Goal: Information Seeking & Learning: Learn about a topic

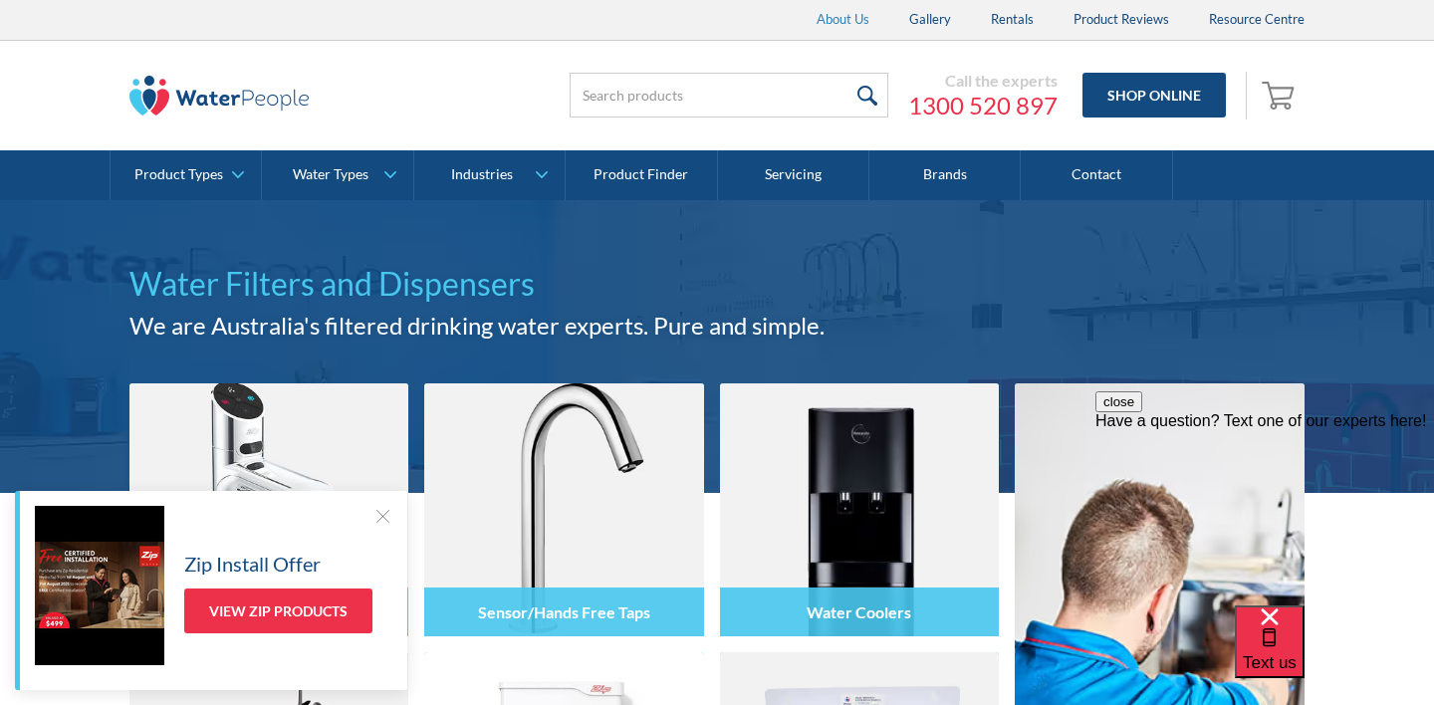
click at [850, 34] on link "About Us" at bounding box center [843, 20] width 93 height 40
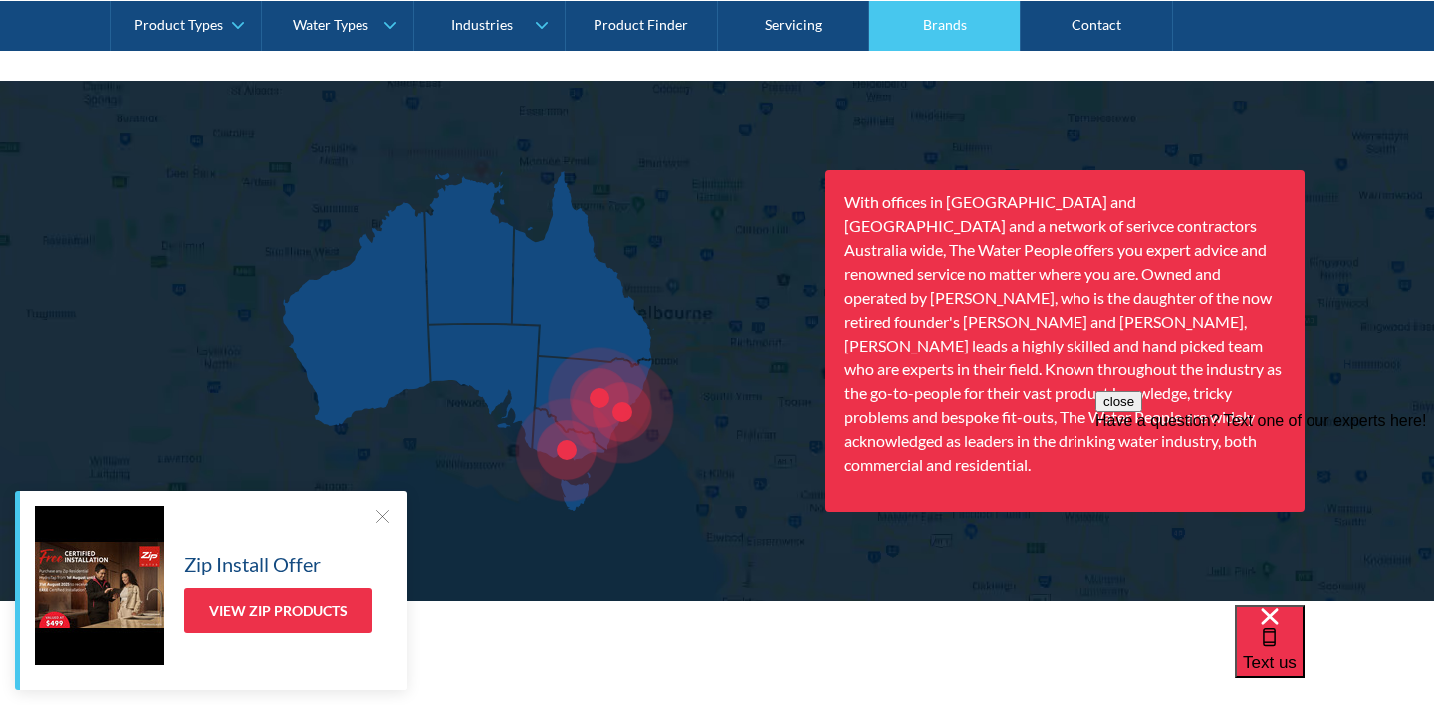
scroll to position [2230, 0]
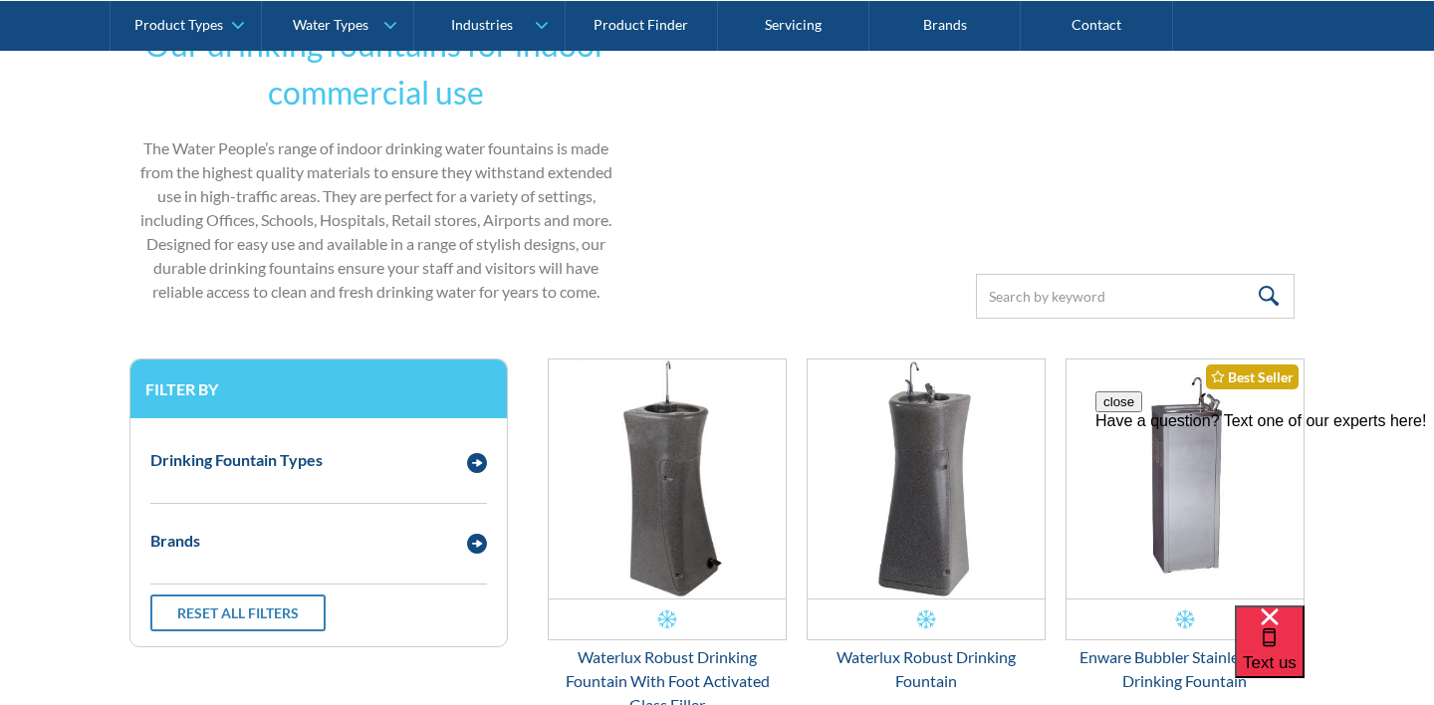
click at [683, 118] on div "Our drinking fountains for indoor commercial use The Water People’s range of in…" at bounding box center [552, 160] width 847 height 318
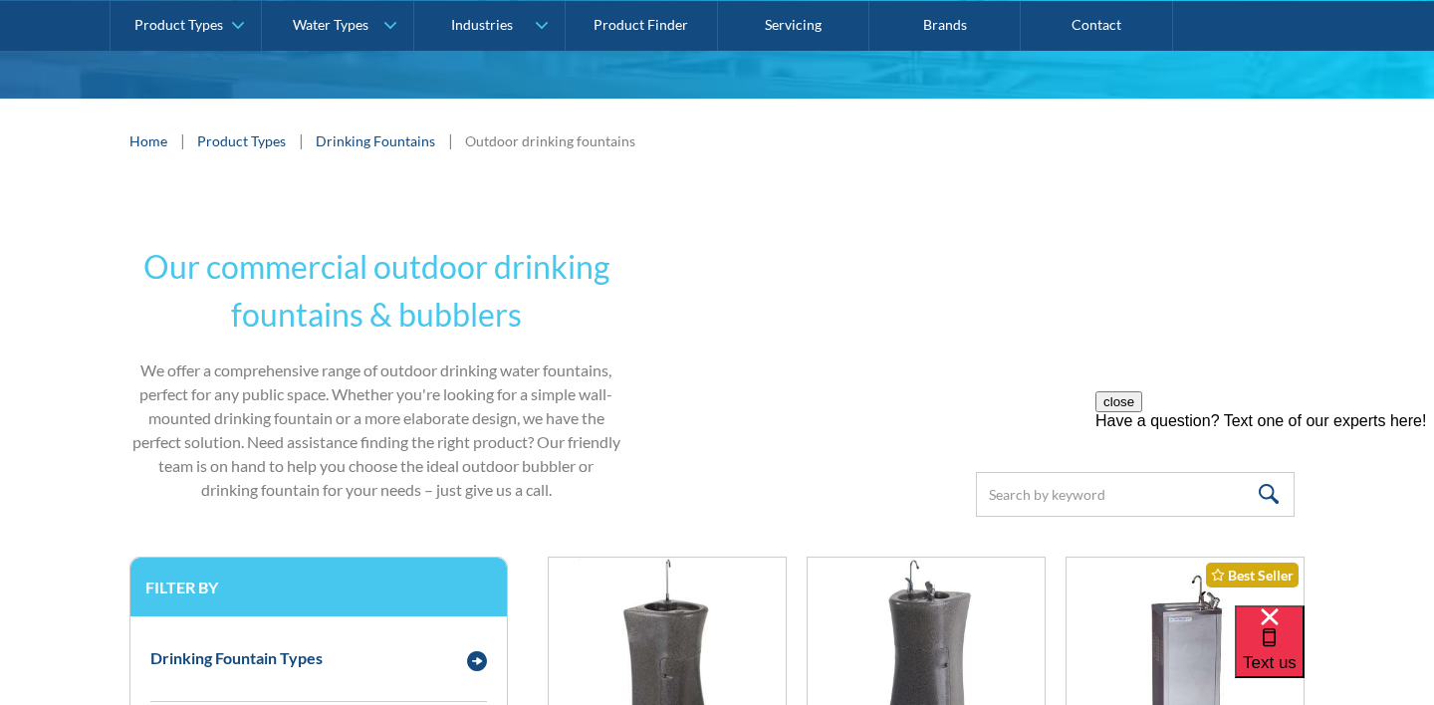
scroll to position [491, 0]
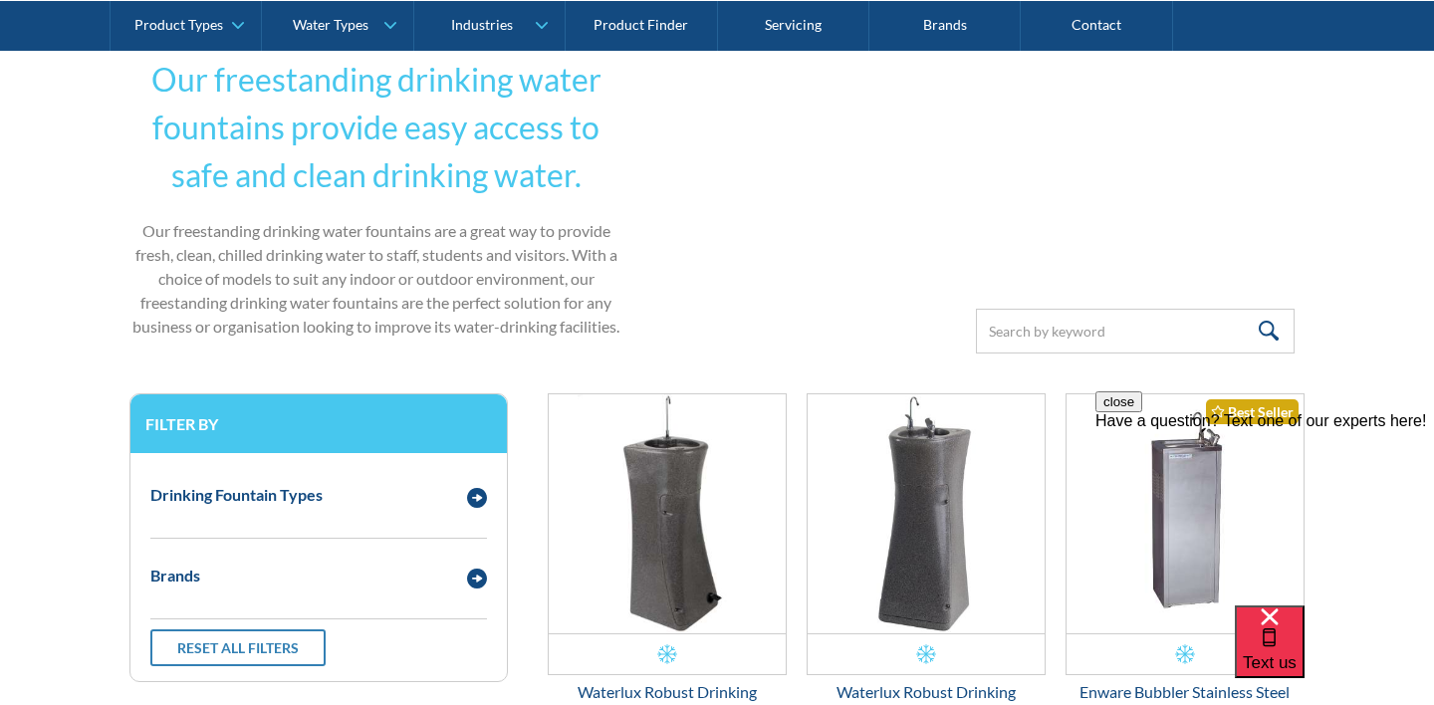
scroll to position [520, 0]
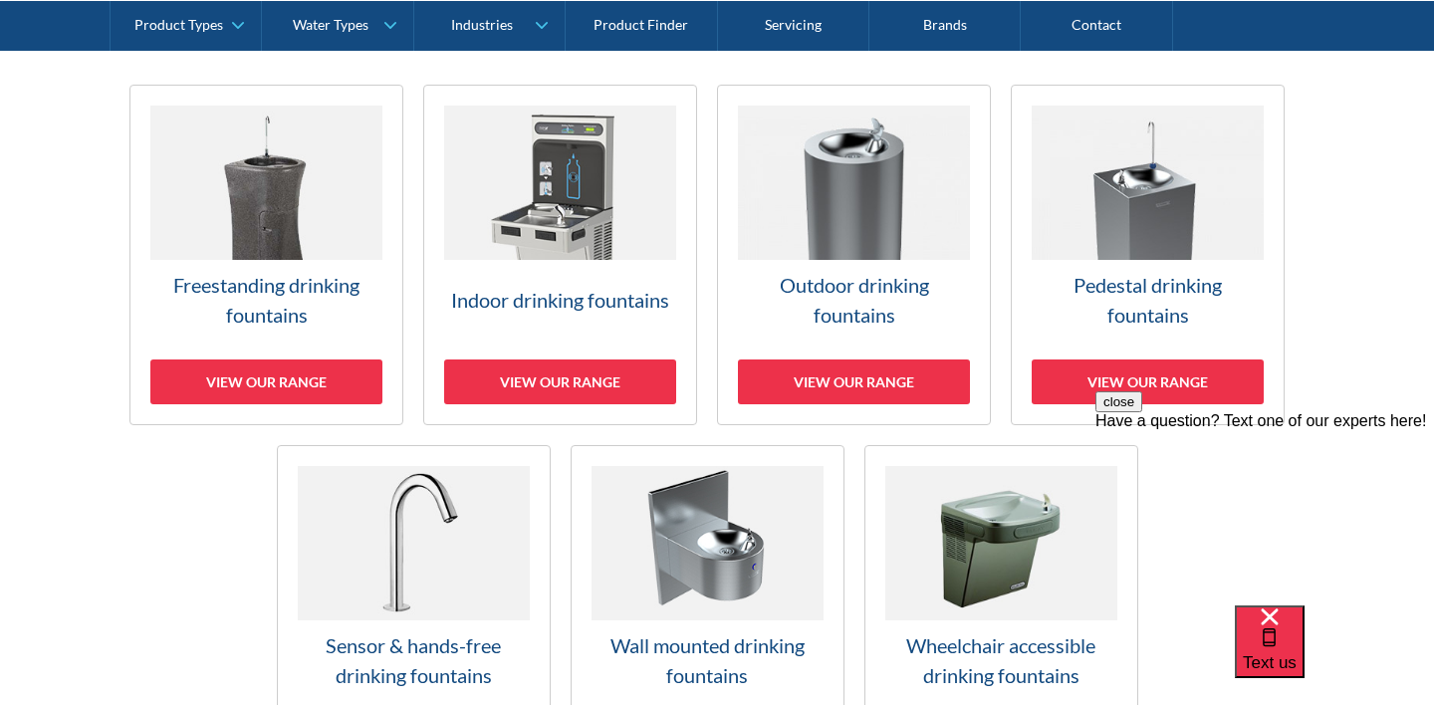
scroll to position [411, 0]
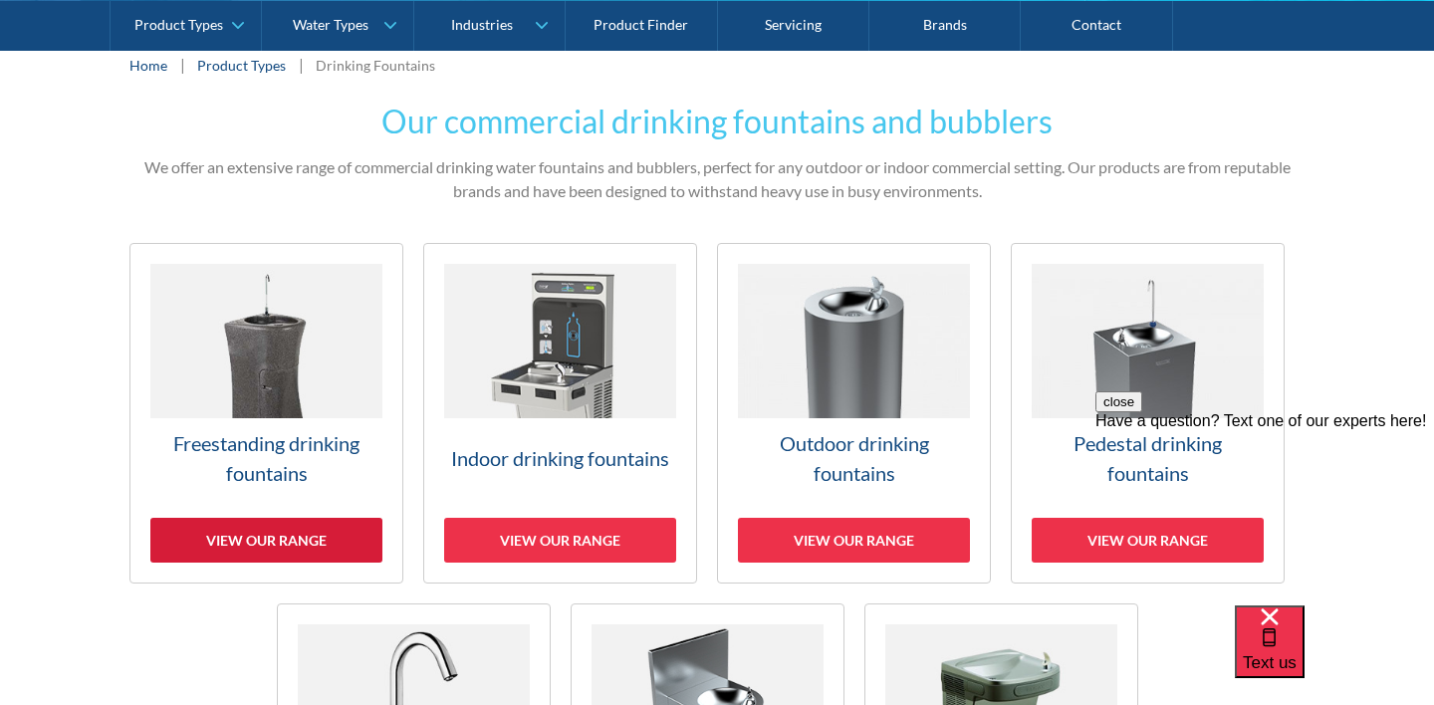
click at [249, 534] on div "View our range" at bounding box center [266, 540] width 232 height 45
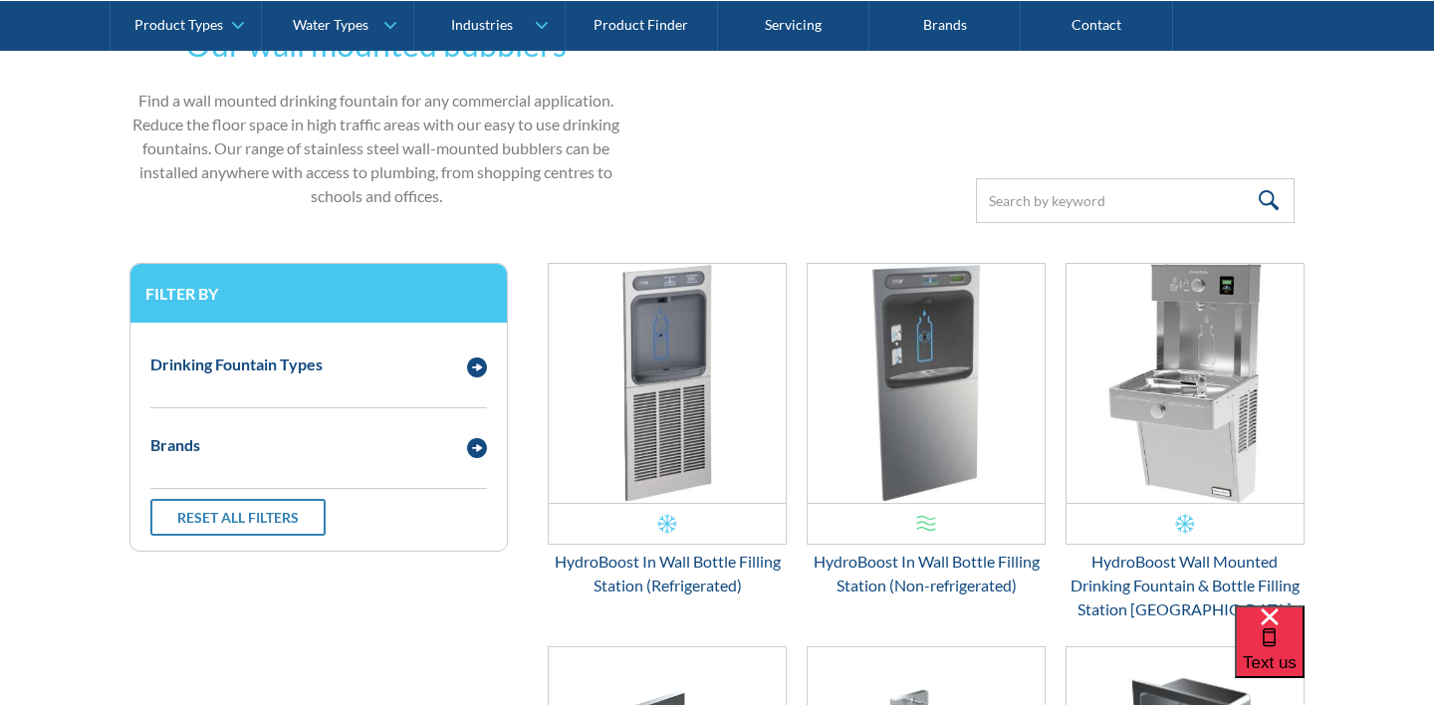
click at [750, 158] on div "Our wall mounted bubblers Find a wall mounted drinking fountain for any commerc…" at bounding box center [552, 112] width 847 height 222
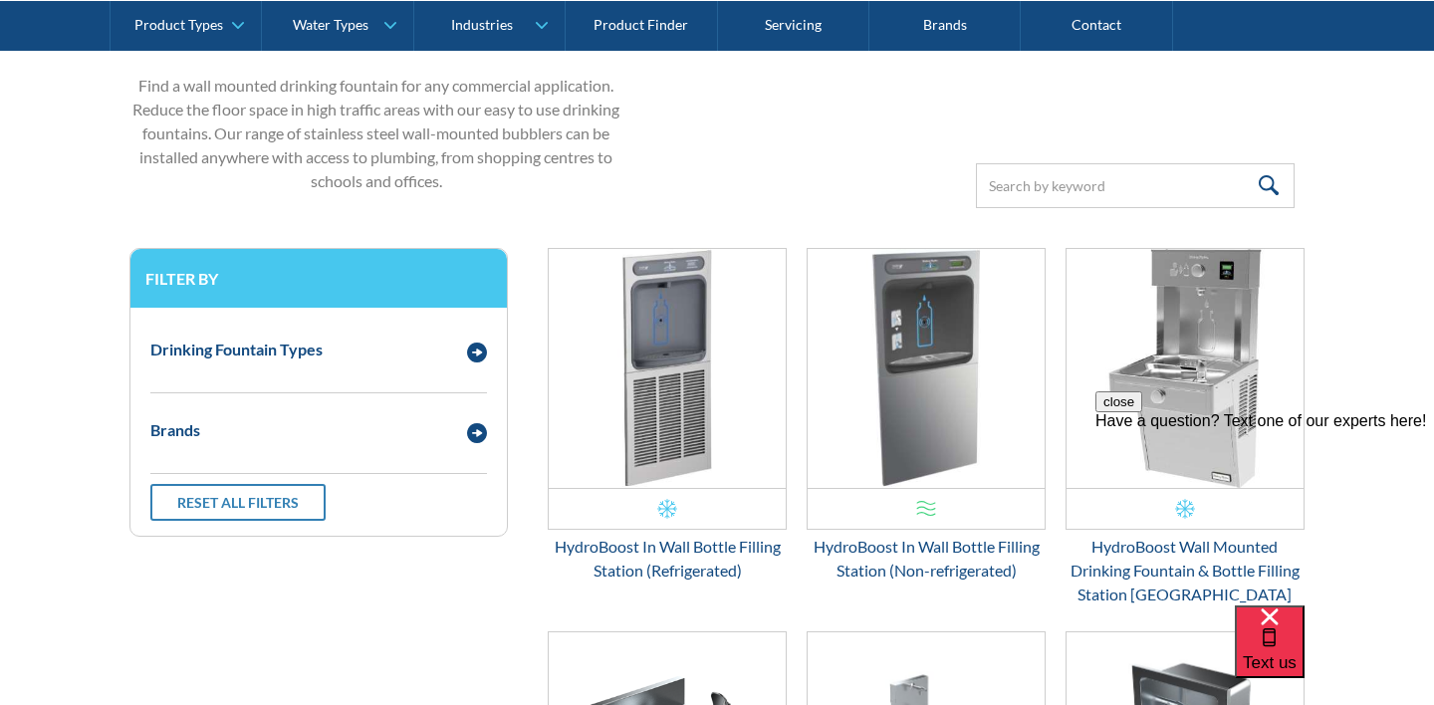
scroll to position [426, 0]
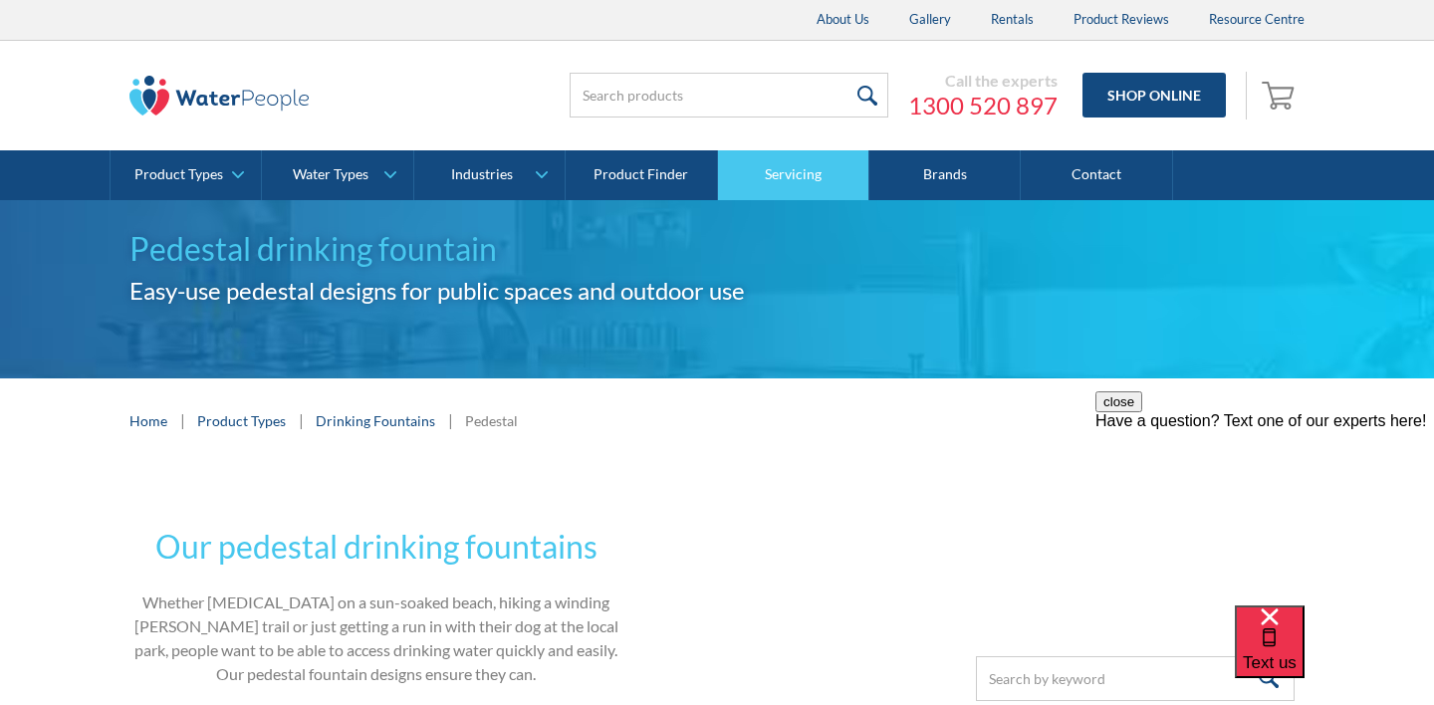
click at [805, 165] on link "Servicing" at bounding box center [793, 175] width 151 height 50
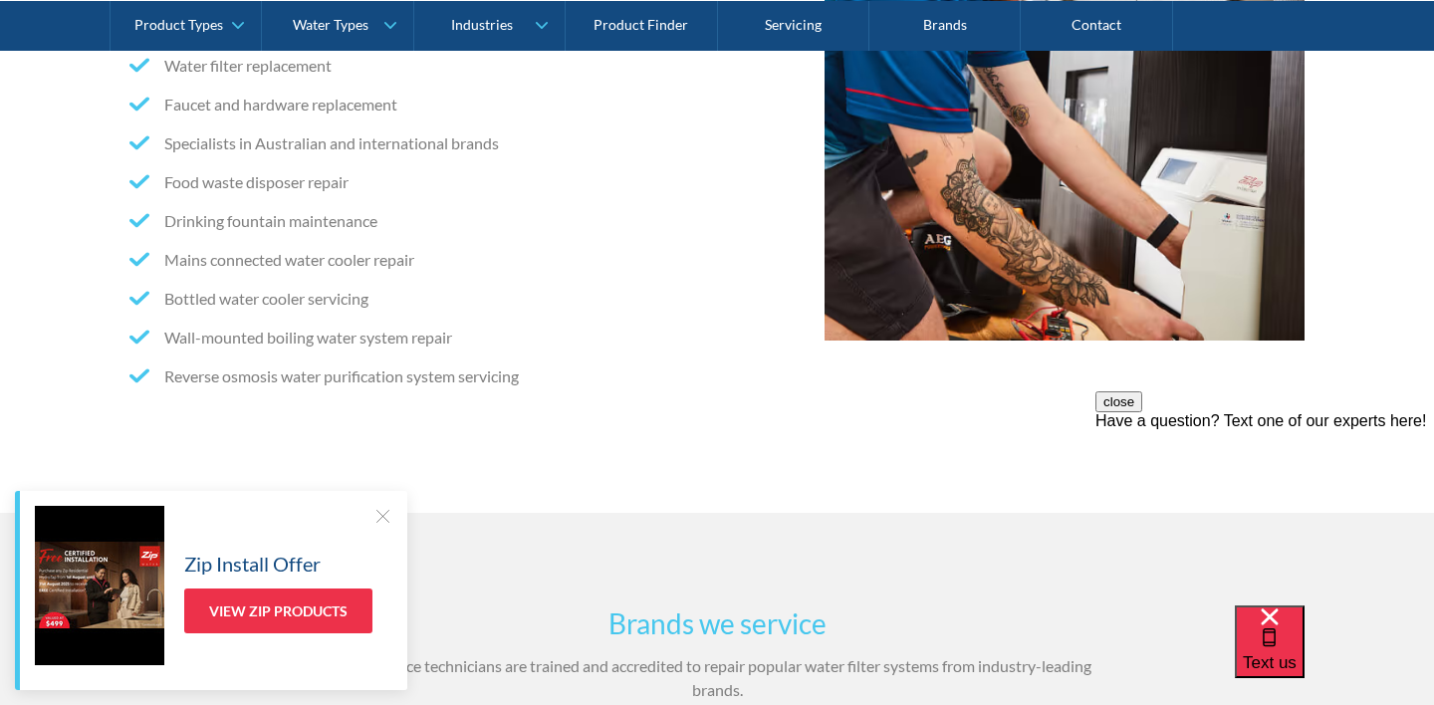
scroll to position [915, 0]
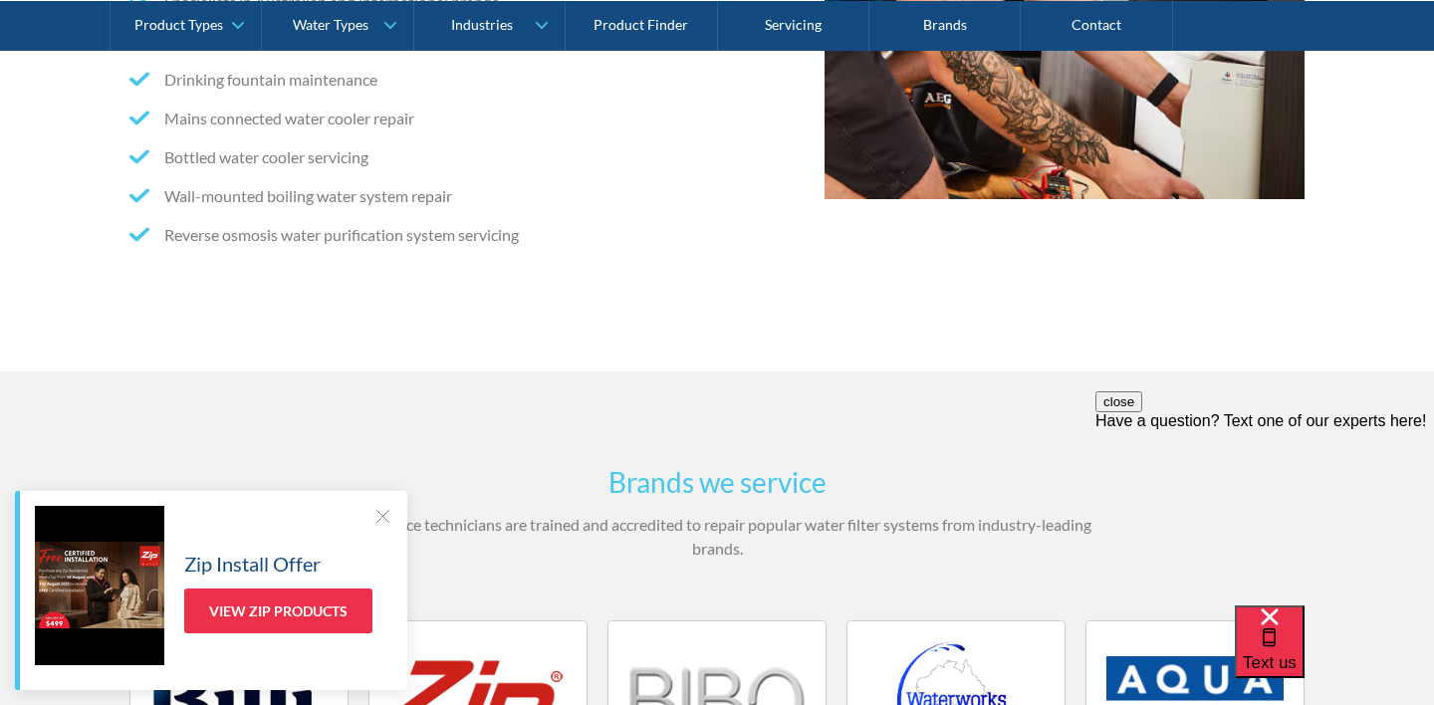
click at [375, 509] on div at bounding box center [383, 516] width 20 height 20
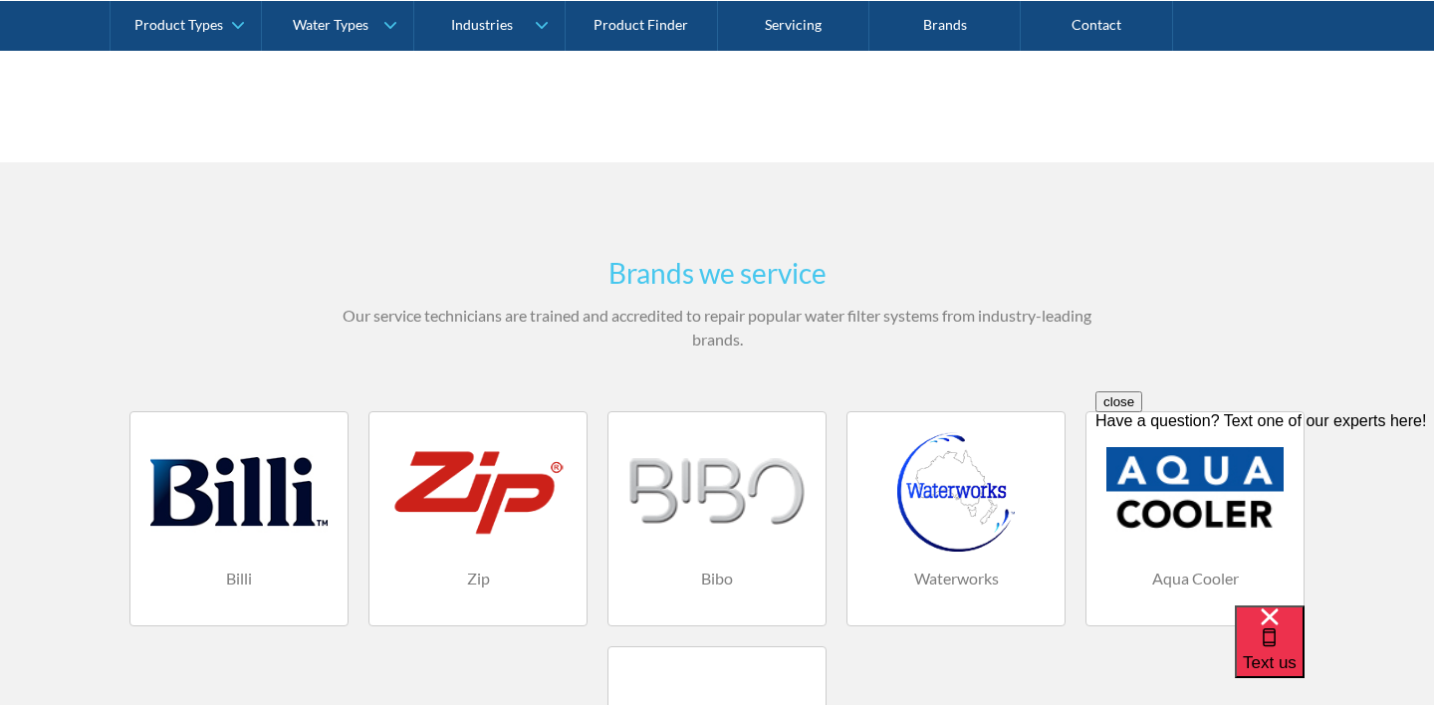
scroll to position [0, 0]
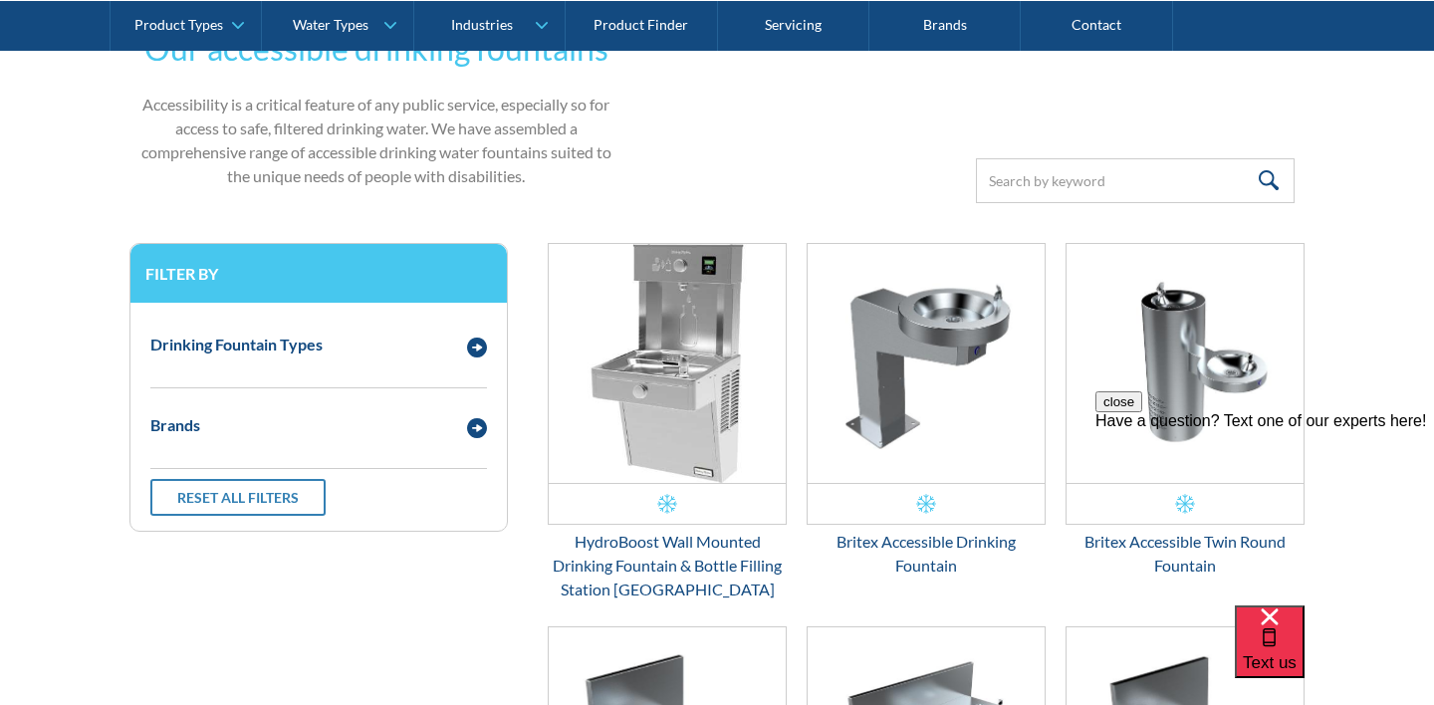
scroll to position [502, 0]
